Goal: Task Accomplishment & Management: Use online tool/utility

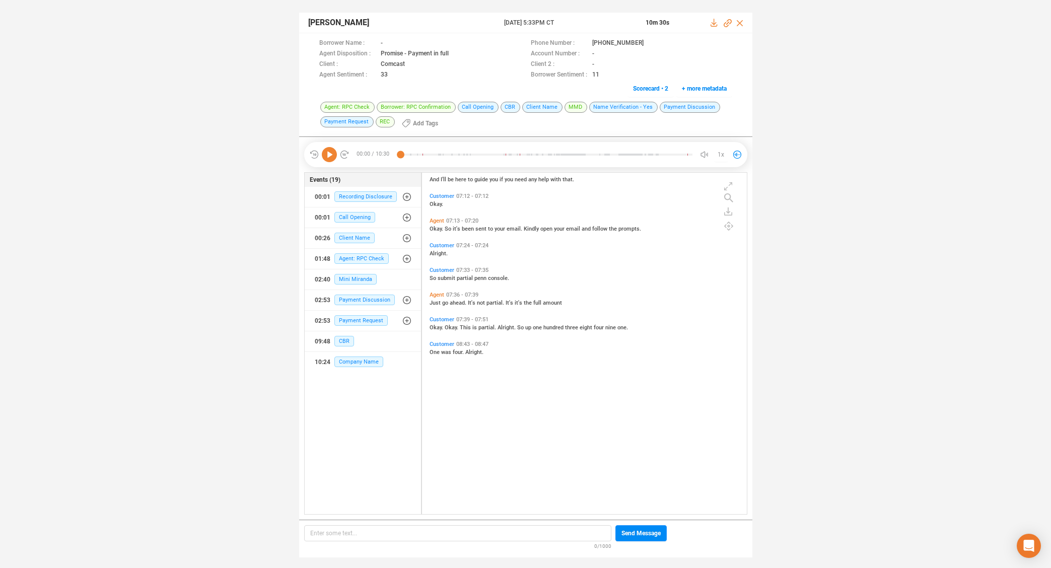
scroll to position [1432, 0]
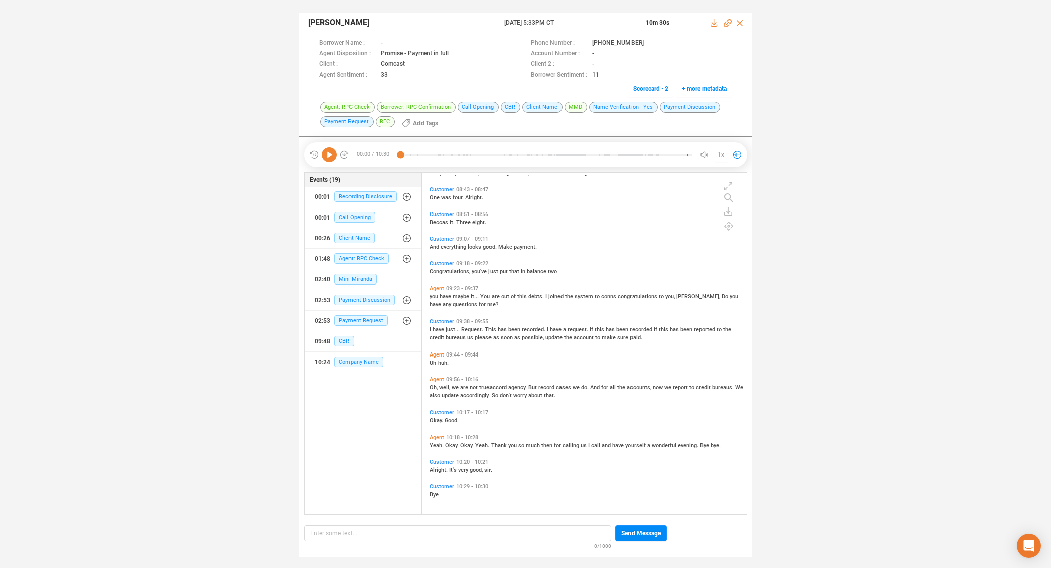
click at [438, 288] on span "Agent" at bounding box center [436, 288] width 15 height 7
click at [330, 152] on icon at bounding box center [329, 154] width 15 height 15
click at [332, 154] on icon at bounding box center [329, 154] width 15 height 15
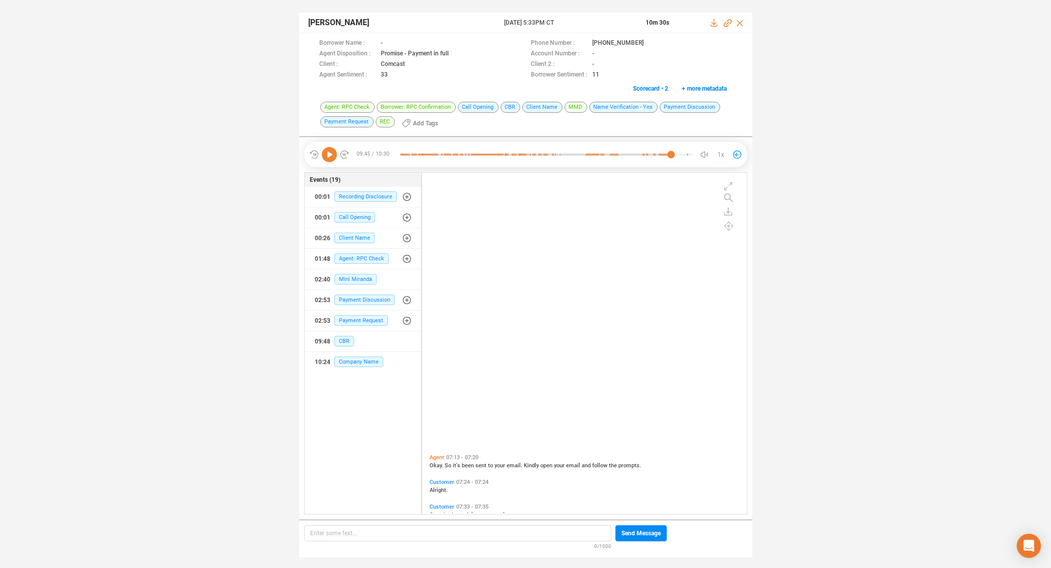
scroll to position [0, 0]
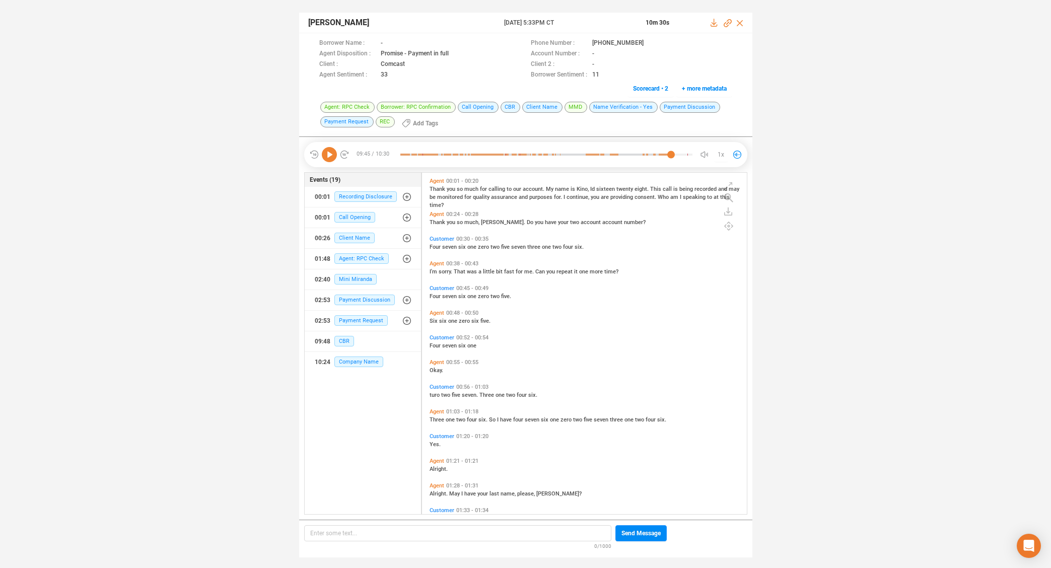
click at [330, 153] on icon at bounding box center [329, 154] width 15 height 15
click at [449, 222] on span "you" at bounding box center [452, 222] width 10 height 7
click at [436, 411] on span "Agent" at bounding box center [436, 411] width 15 height 7
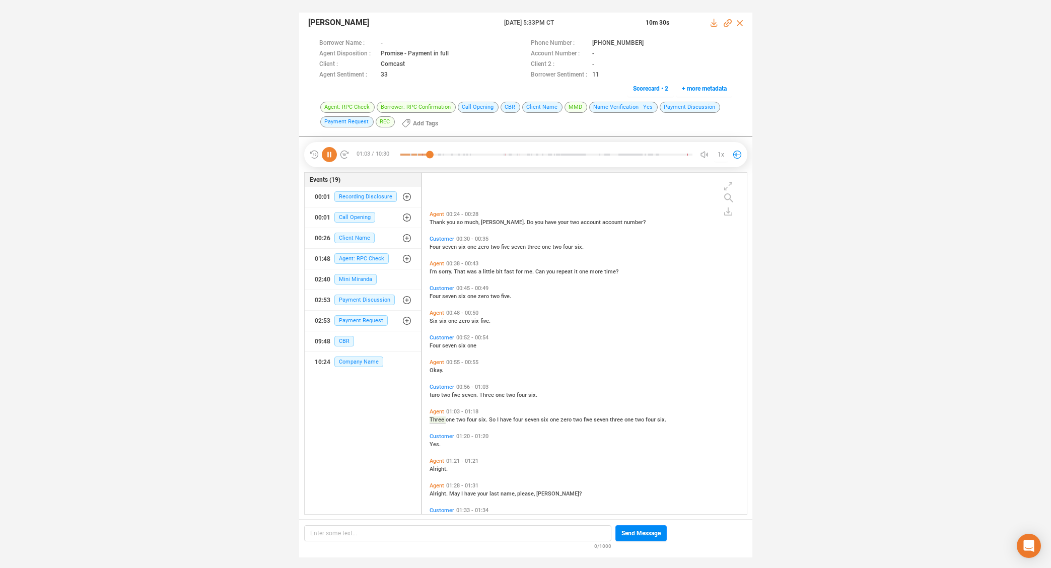
scroll to position [74, 0]
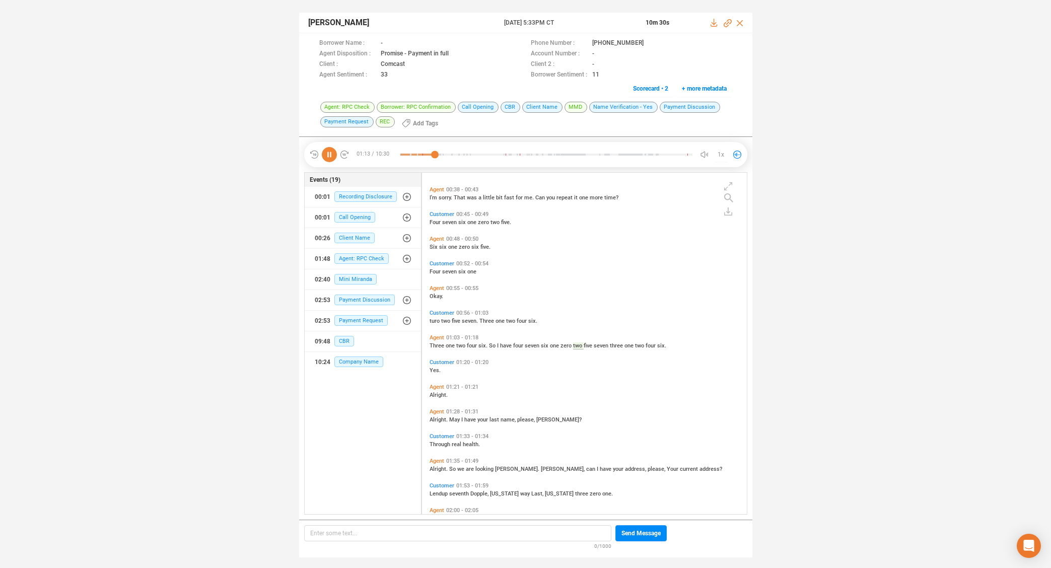
click at [433, 461] on span "Agent" at bounding box center [436, 461] width 15 height 7
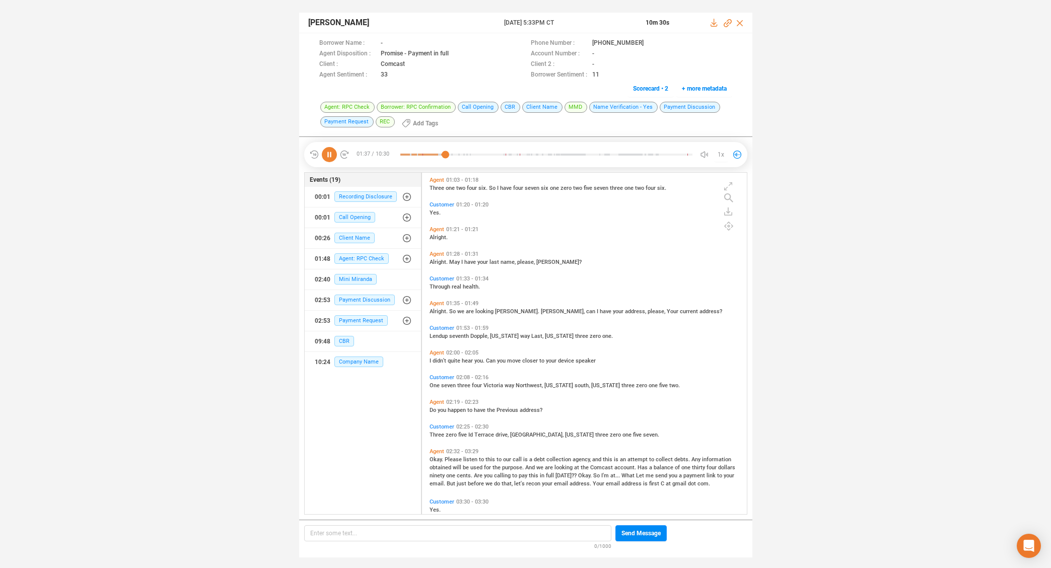
scroll to position [297, 0]
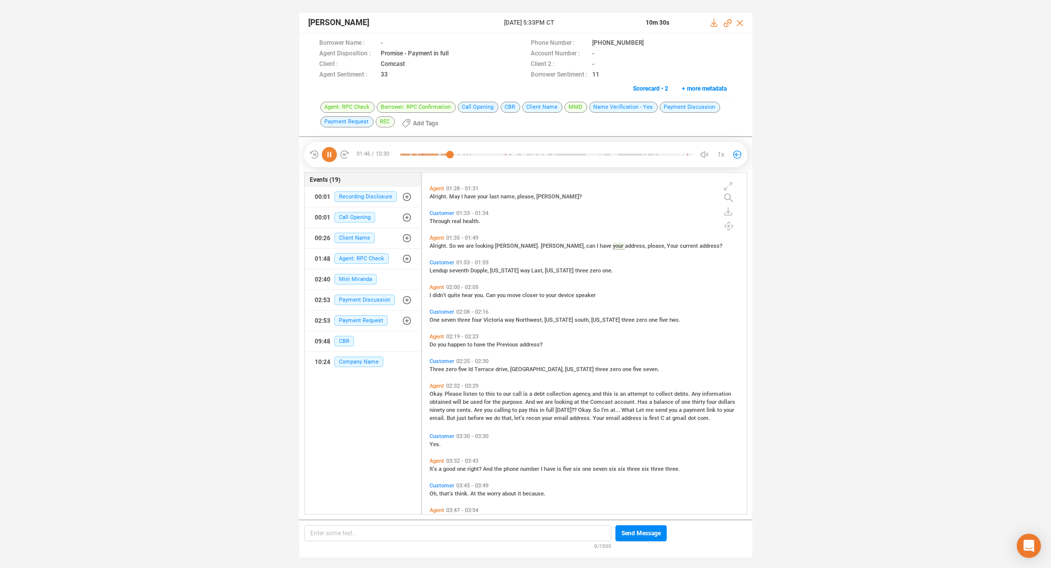
click at [454, 393] on span "Please" at bounding box center [454, 394] width 19 height 7
click at [331, 156] on icon at bounding box center [329, 154] width 15 height 15
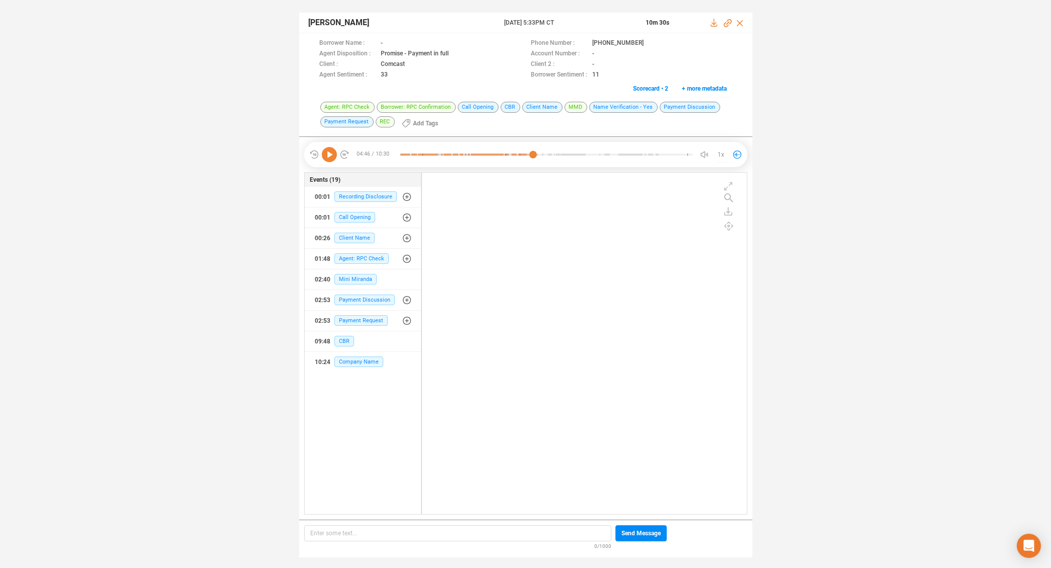
scroll to position [1432, 0]
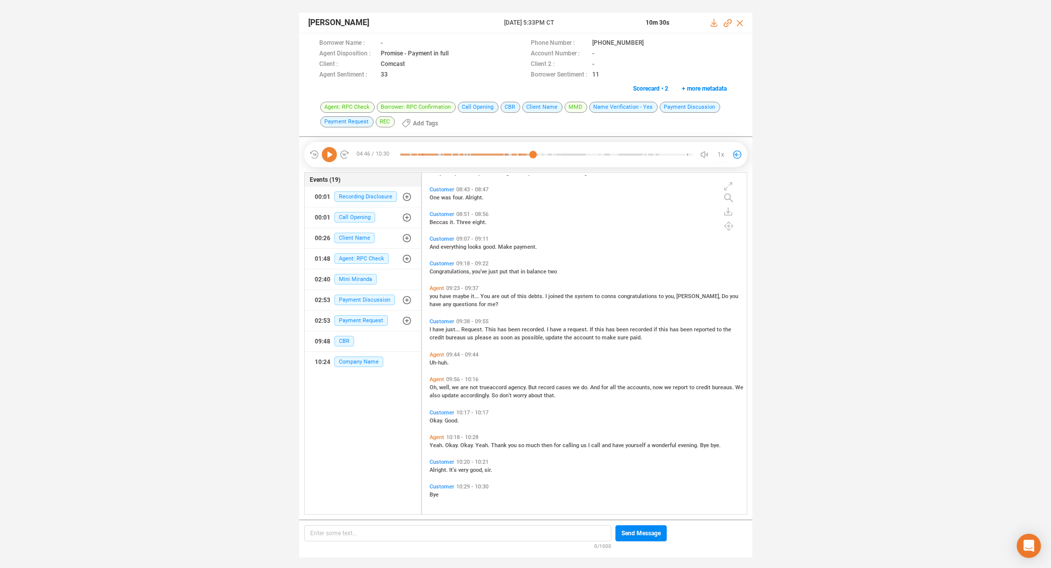
drag, startPoint x: 435, startPoint y: 435, endPoint x: 428, endPoint y: 418, distance: 17.4
click at [435, 435] on span "Agent" at bounding box center [436, 437] width 15 height 7
click at [331, 156] on icon at bounding box center [329, 154] width 15 height 15
